Goal: Task Accomplishment & Management: Use online tool/utility

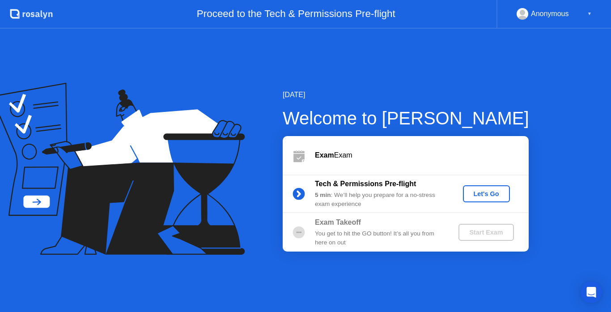
click at [488, 195] on div "Let's Go" at bounding box center [487, 193] width 40 height 7
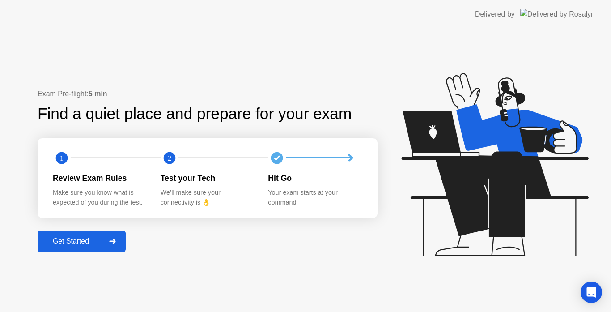
click at [92, 237] on div "Get Started" at bounding box center [70, 241] width 61 height 8
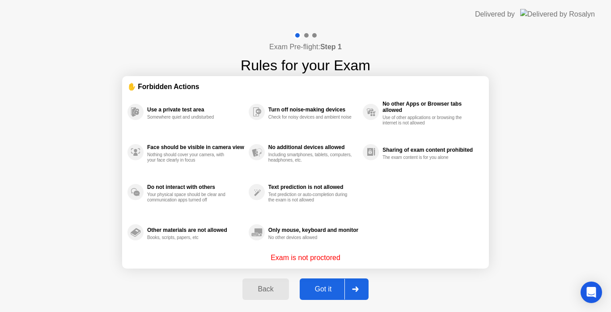
click at [323, 289] on div "Got it" at bounding box center [323, 289] width 42 height 8
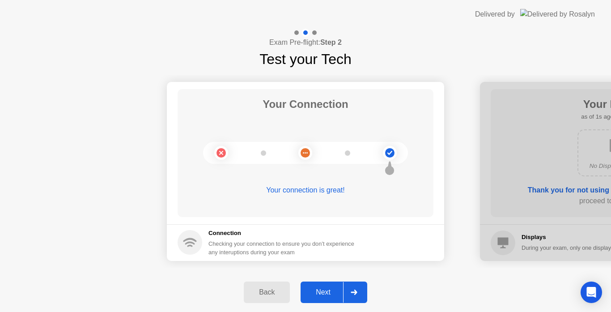
click at [323, 289] on div "Next" at bounding box center [323, 292] width 40 height 8
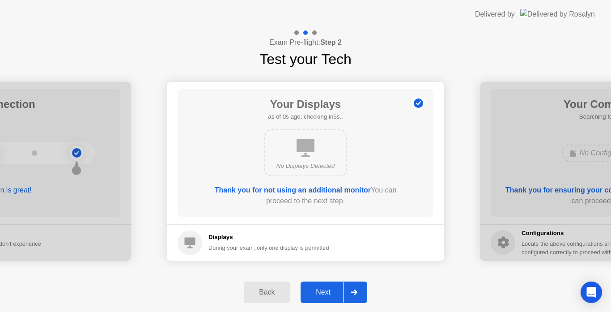
click at [323, 290] on div "Next" at bounding box center [323, 292] width 40 height 8
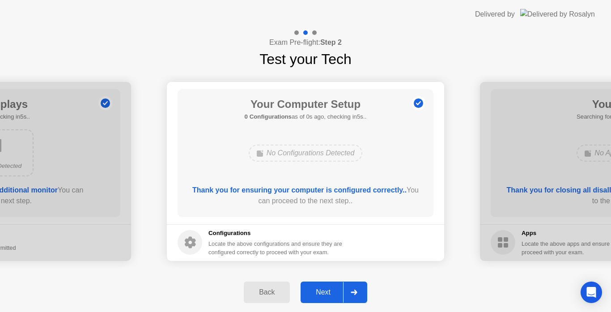
click at [323, 291] on div "Next" at bounding box center [323, 292] width 40 height 8
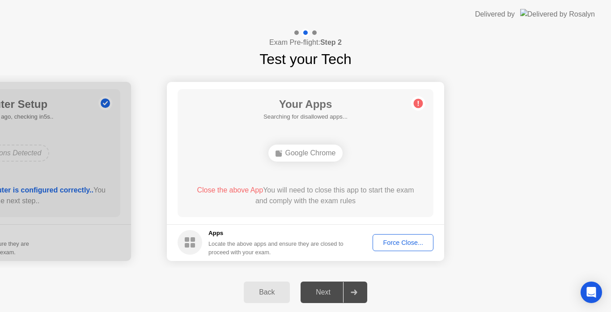
click at [401, 243] on div "Force Close..." at bounding box center [403, 242] width 55 height 7
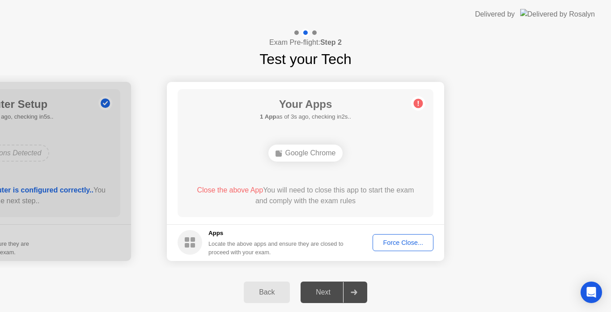
click at [398, 243] on div "Force Close..." at bounding box center [403, 242] width 55 height 7
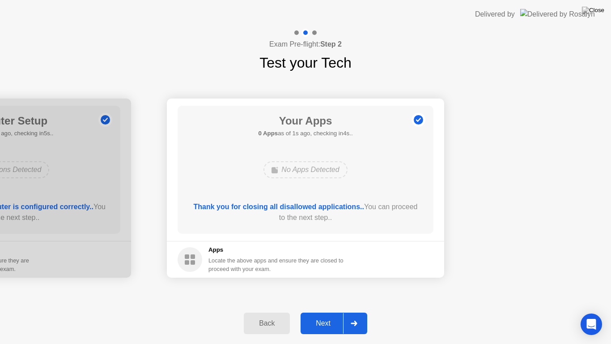
click at [346, 311] on div at bounding box center [353, 323] width 21 height 21
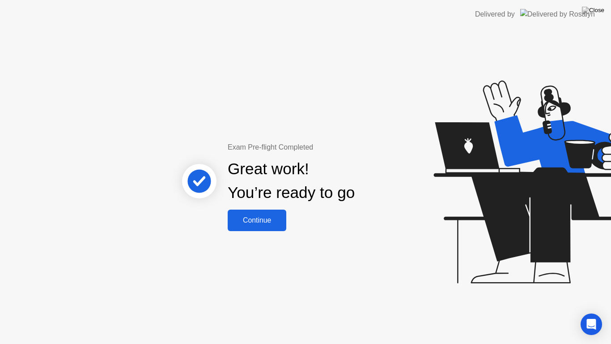
click at [268, 216] on div "Continue" at bounding box center [256, 220] width 53 height 8
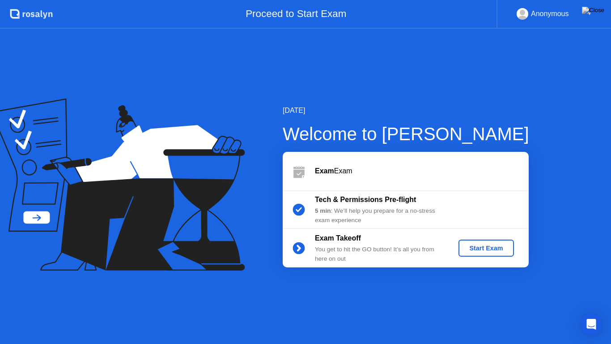
click at [473, 249] on div "Start Exam" at bounding box center [486, 247] width 48 height 7
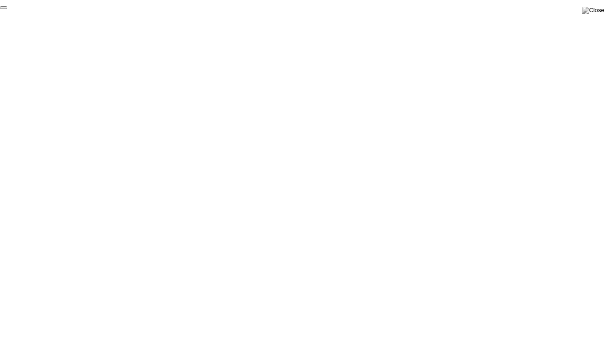
click div "End Proctoring Session"
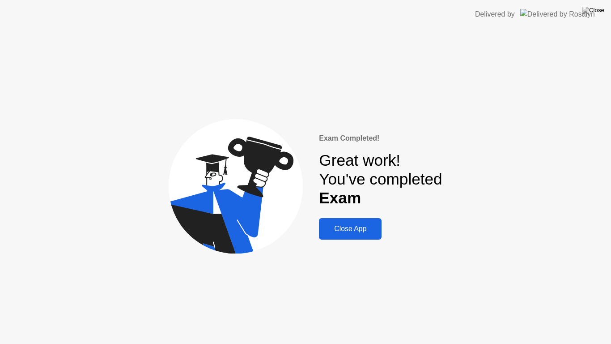
click at [347, 232] on div "Close App" at bounding box center [350, 229] width 57 height 8
